Goal: Task Accomplishment & Management: Manage account settings

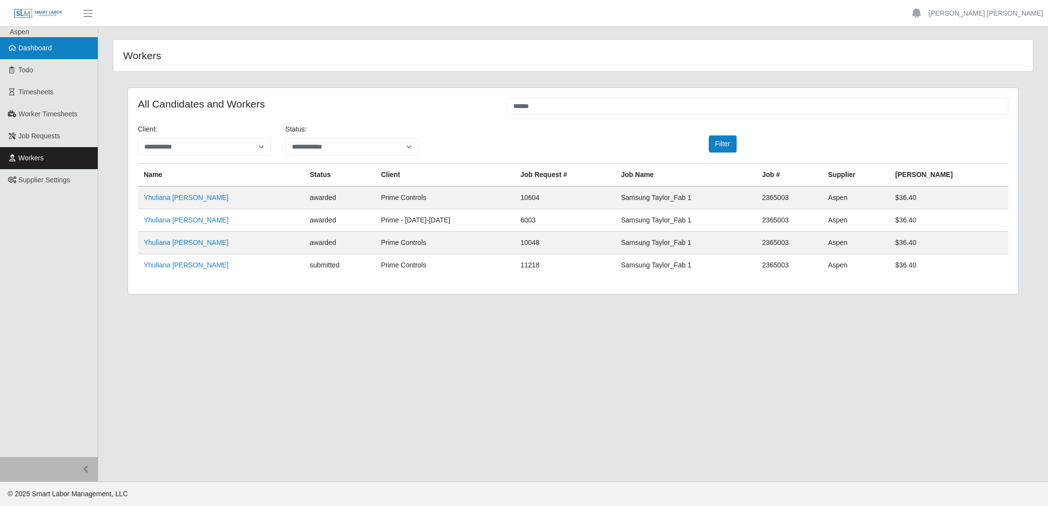
click at [34, 49] on span "Dashboard" at bounding box center [36, 48] width 34 height 8
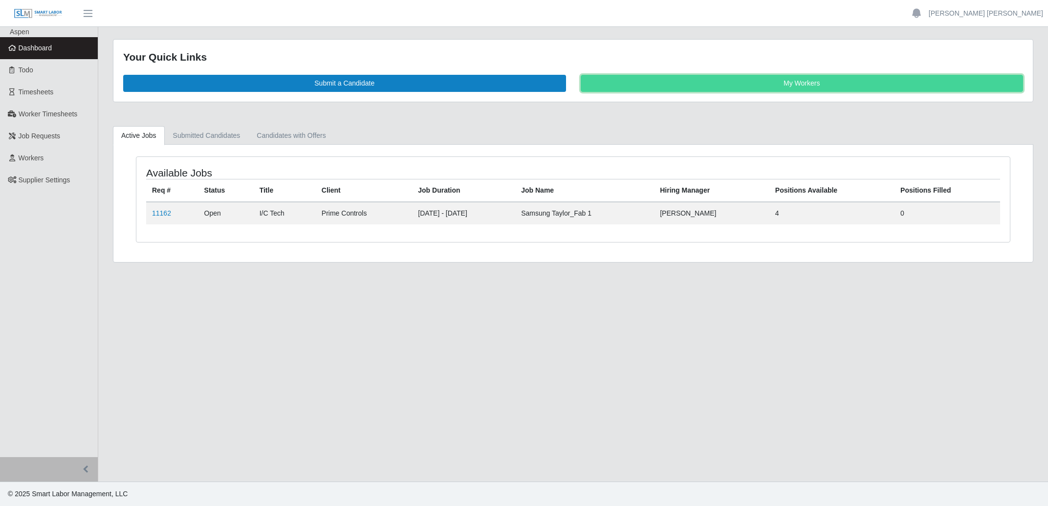
click at [659, 86] on link "My Workers" at bounding box center [802, 83] width 443 height 17
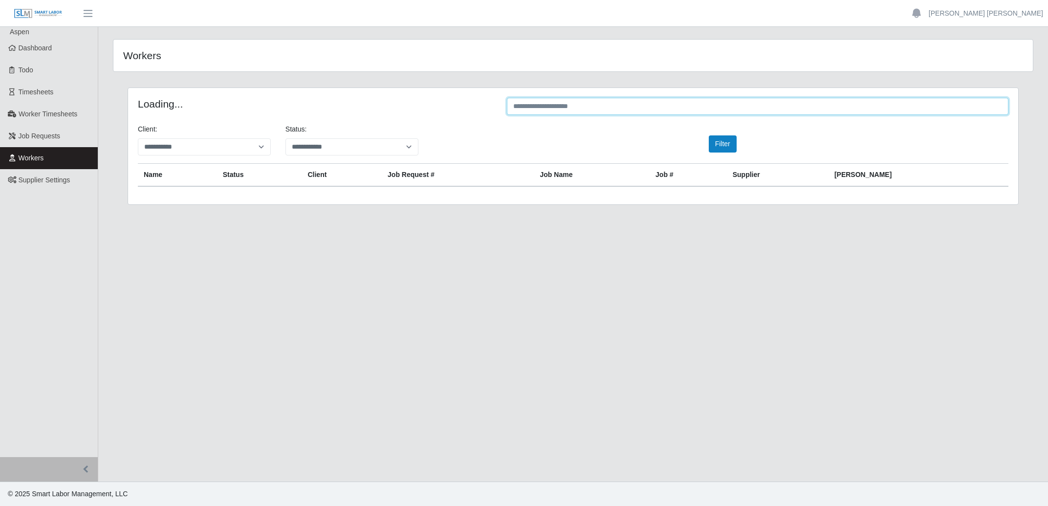
click at [619, 107] on input "text" at bounding box center [757, 106] width 501 height 17
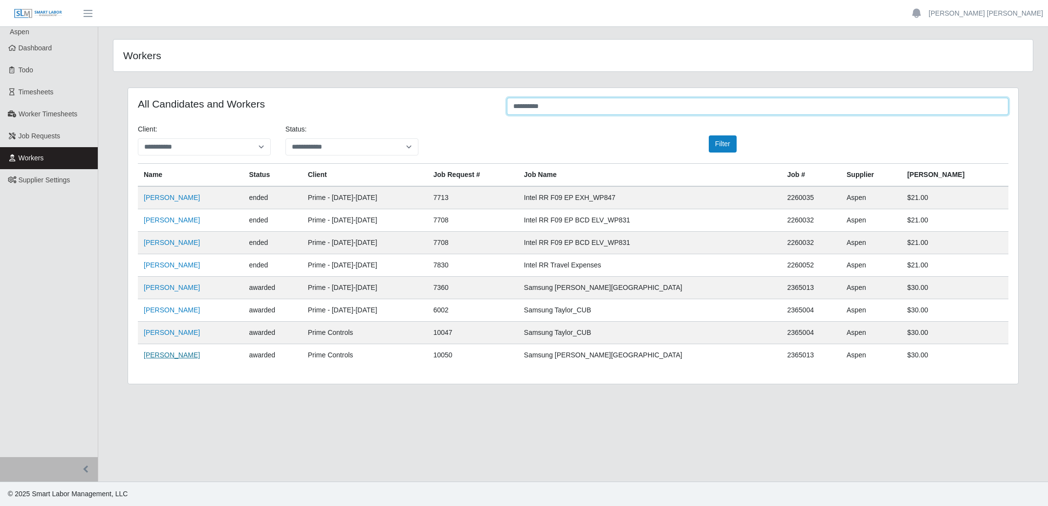
type input "**********"
click at [149, 359] on link "[PERSON_NAME]" at bounding box center [172, 355] width 56 height 8
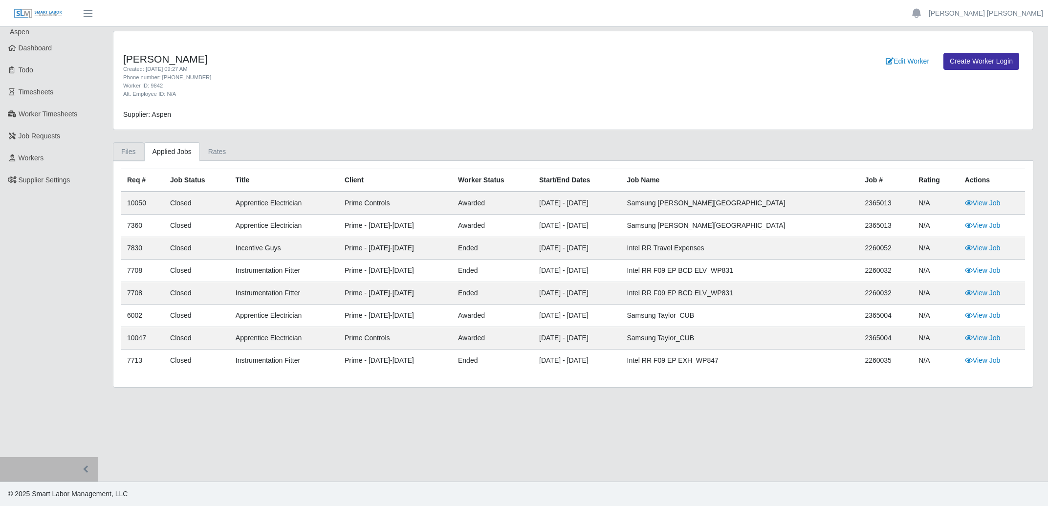
click at [132, 151] on link "Files" at bounding box center [128, 151] width 31 height 19
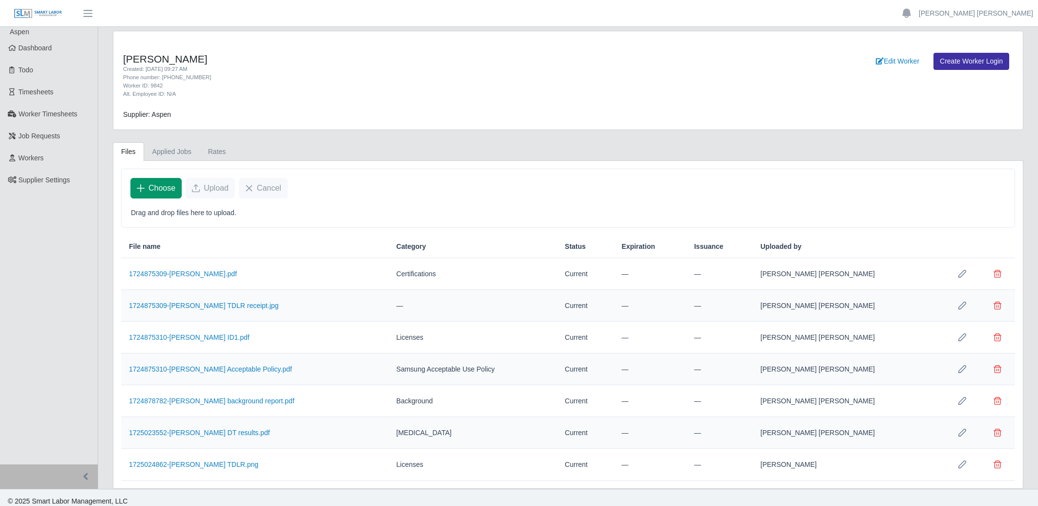
click at [159, 195] on button "Choose" at bounding box center [155, 188] width 51 height 21
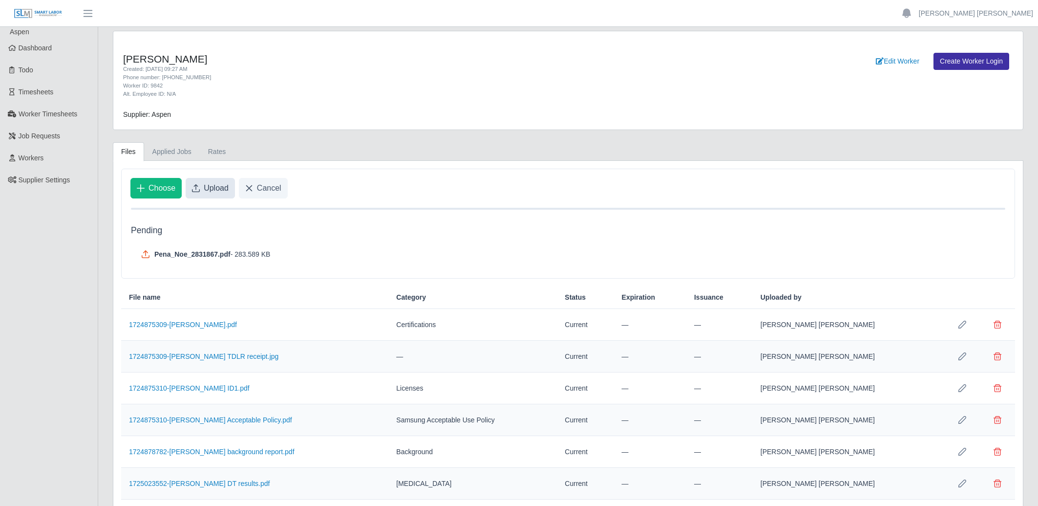
click at [218, 189] on span "Upload" at bounding box center [216, 188] width 25 height 12
